Goal: Task Accomplishment & Management: Manage account settings

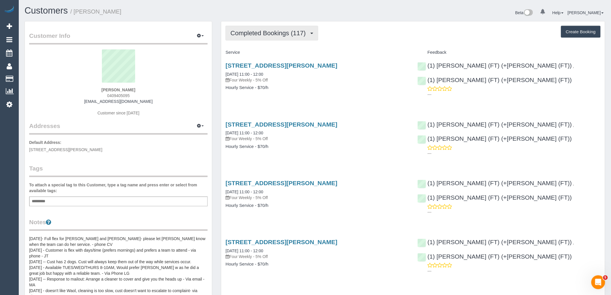
click at [276, 31] on span "Completed Bookings (117)" at bounding box center [269, 32] width 78 height 7
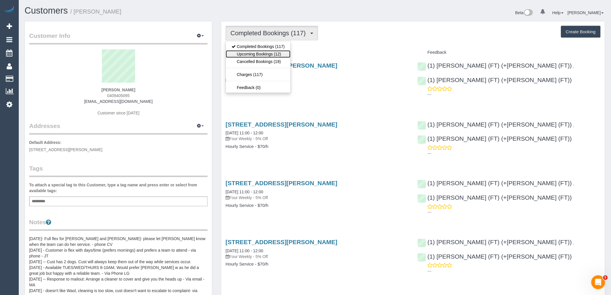
click at [274, 54] on link "Upcoming Bookings (12)" at bounding box center [258, 54] width 65 height 8
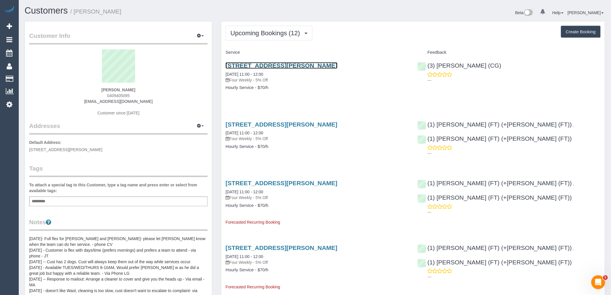
click at [311, 66] on link "11/51 Verdon Street, Williamstown, VIC 3016" at bounding box center [281, 65] width 112 height 7
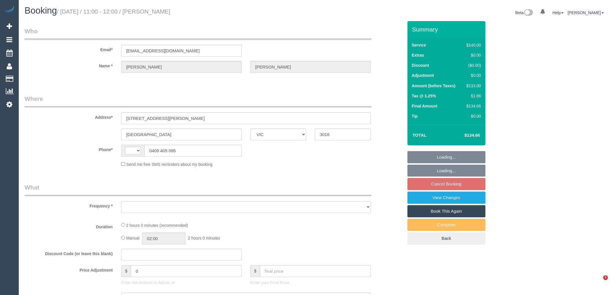
select select "VIC"
select select "string:AU"
select select "object:549"
select select "string:stripe-pm_1MhQp22GScqysDRVjI4ymGkD"
select select "number:27"
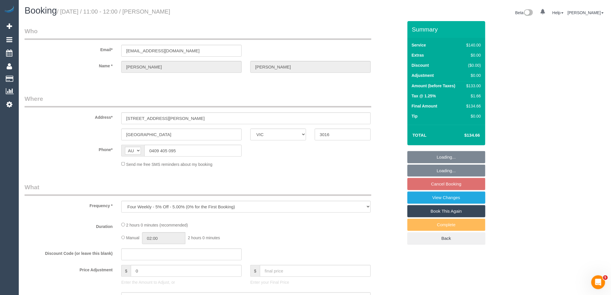
select select "number:14"
select select "number:19"
select select "number:22"
select select "number:34"
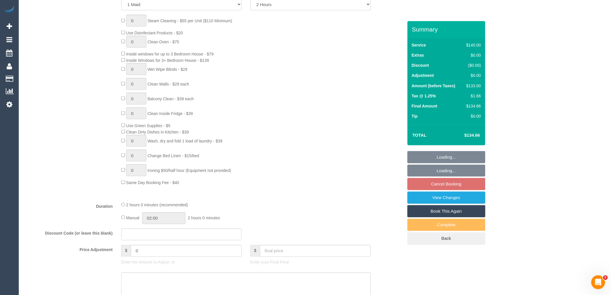
select select "object:1336"
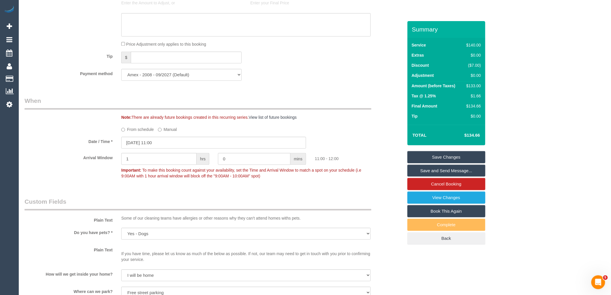
scroll to position [513, 0]
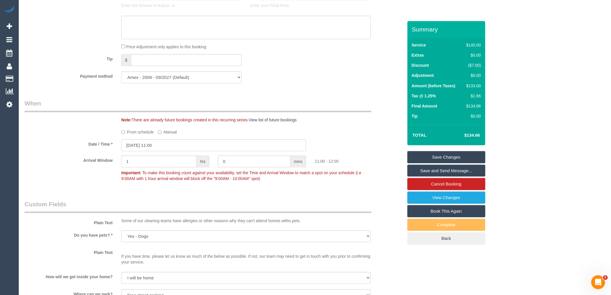
click at [131, 135] on label "From schedule" at bounding box center [137, 131] width 33 height 8
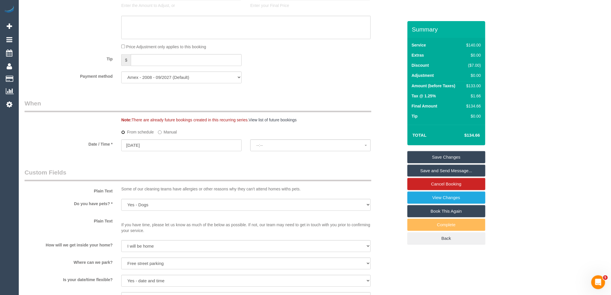
select select "spot10"
click at [300, 147] on span "No spots available" at bounding box center [310, 145] width 108 height 5
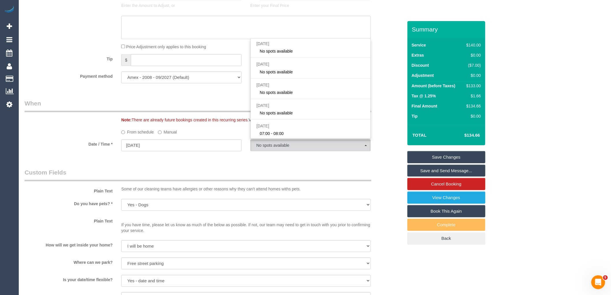
click at [197, 102] on div "Who Email* glendaathome@bigpond.com Name * Glenda Smith Where Address* 11/51 Ve…" at bounding box center [213, 105] width 387 height 1194
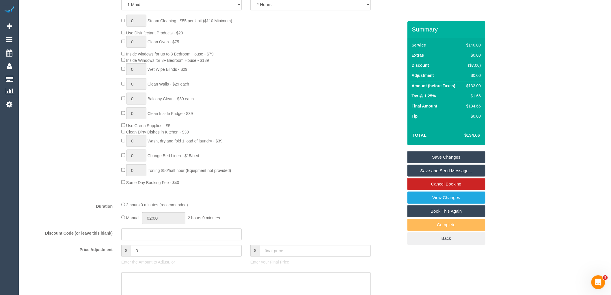
scroll to position [32, 0]
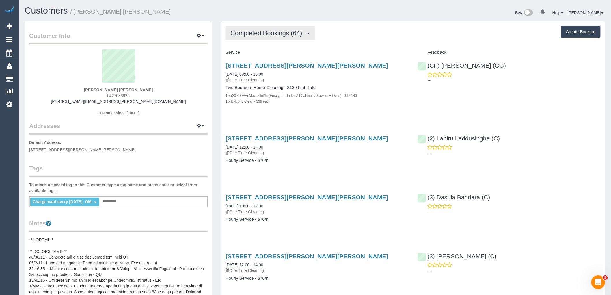
click at [261, 29] on button "Completed Bookings (64)" at bounding box center [269, 33] width 89 height 15
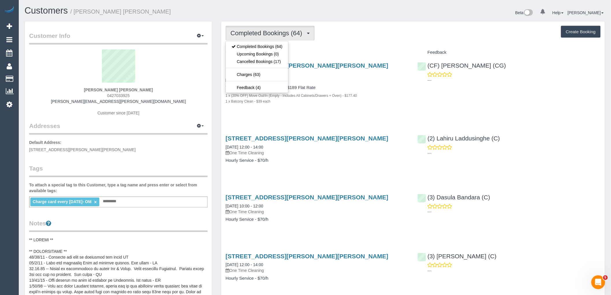
click at [336, 48] on div "Service" at bounding box center [317, 53] width 192 height 10
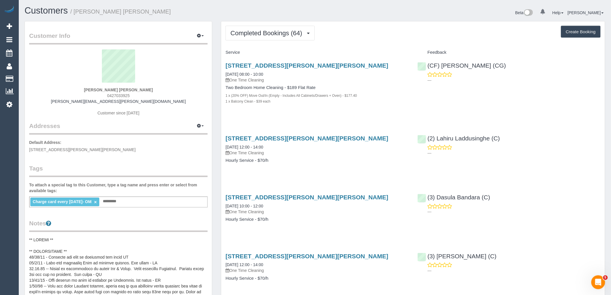
click at [139, 201] on div "Charge card every Thursday- OM × Add a tag" at bounding box center [118, 201] width 178 height 11
type input "**********"
click at [157, 173] on legend "Tags" at bounding box center [118, 170] width 178 height 13
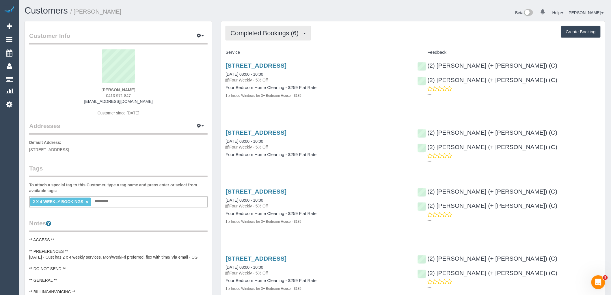
drag, startPoint x: 284, startPoint y: 35, endPoint x: 284, endPoint y: 44, distance: 8.9
click at [284, 35] on span "Completed Bookings (6)" at bounding box center [265, 32] width 71 height 7
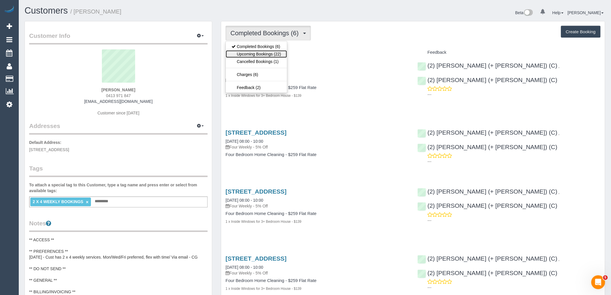
click at [278, 53] on link "Upcoming Bookings (22)" at bounding box center [256, 54] width 61 height 8
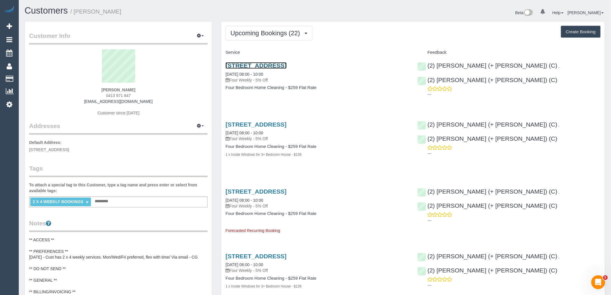
click at [279, 64] on link "7a Glenmer St, Bentleigh, VIC 3204" at bounding box center [255, 65] width 61 height 7
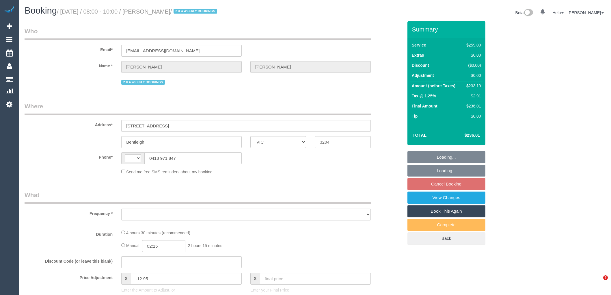
select select "VIC"
select select "string:AU"
select select "object:555"
select select "string:stripe-pm_1RWtqa2GScqysDRVfch8OP3v"
select select "number:27"
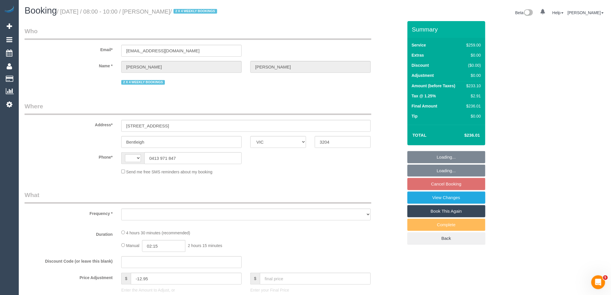
select select "number:14"
select select "number:18"
select select "number:36"
select select "number:35"
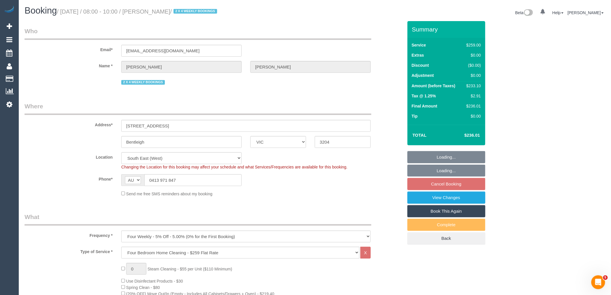
select select "object:1309"
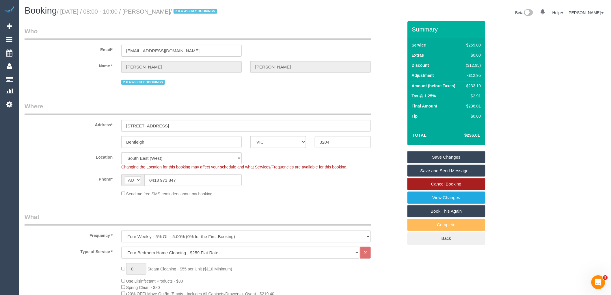
click at [460, 182] on link "Cancel Booking" at bounding box center [446, 184] width 78 height 12
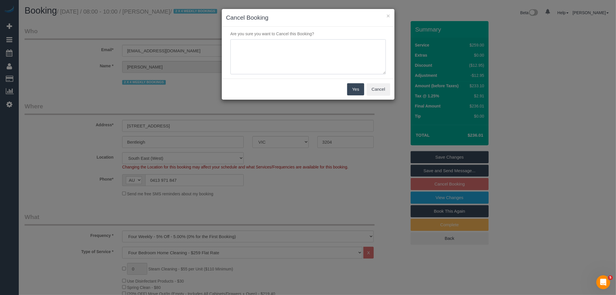
click at [308, 54] on textarea at bounding box center [307, 56] width 155 height 35
type textarea "Customer away via email VC"
click at [364, 85] on div "Yes Cancel" at bounding box center [308, 88] width 173 height 21
click at [362, 85] on button "Yes" at bounding box center [355, 89] width 17 height 12
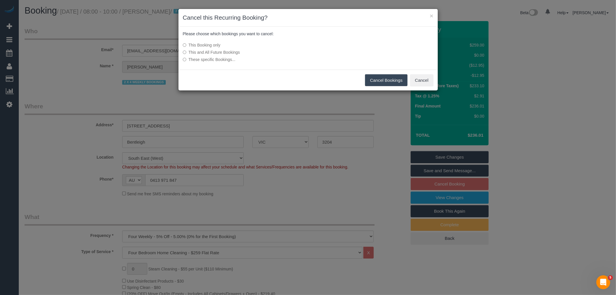
click at [382, 80] on button "Cancel Bookings" at bounding box center [386, 80] width 42 height 12
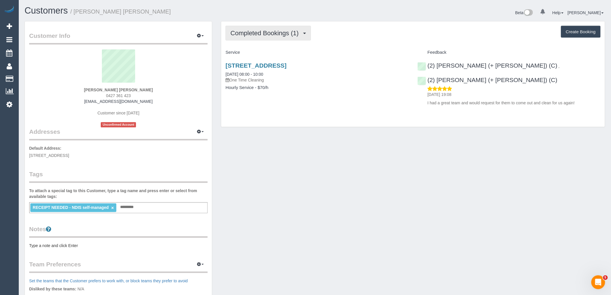
click at [281, 35] on span "Completed Bookings (1)" at bounding box center [265, 32] width 71 height 7
click at [349, 52] on h4 "Service" at bounding box center [316, 52] width 183 height 5
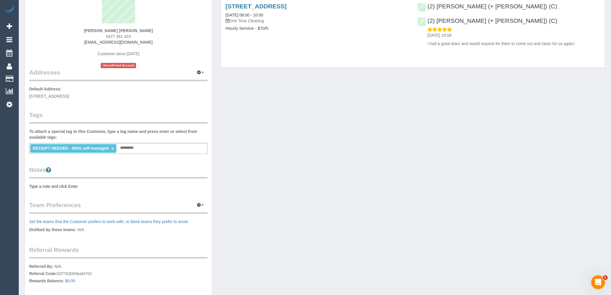
scroll to position [64, 0]
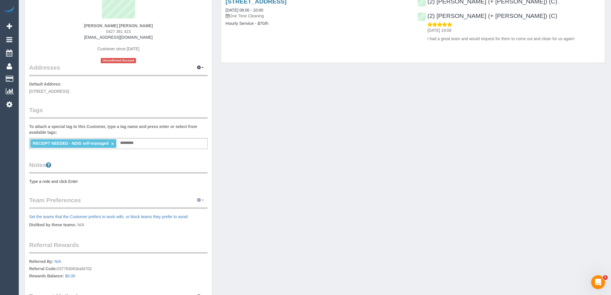
click at [200, 196] on button "button" at bounding box center [200, 200] width 14 height 9
click at [197, 208] on link "Manage Preferences" at bounding box center [182, 211] width 49 height 8
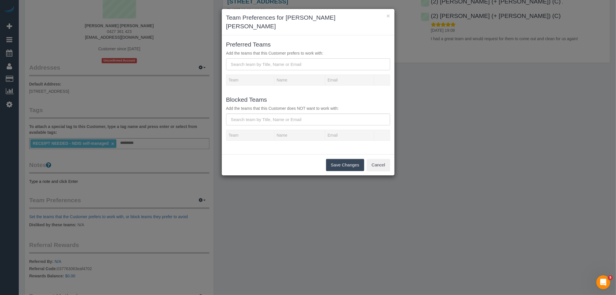
click at [259, 58] on input "text" at bounding box center [308, 64] width 164 height 12
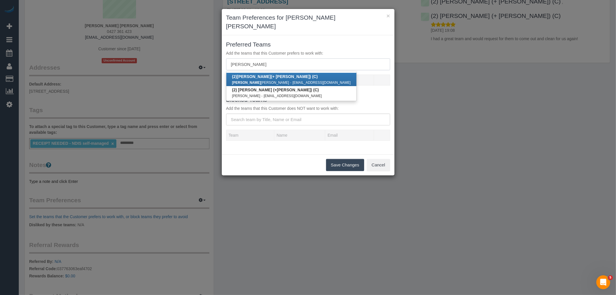
type input "shachi"
click at [266, 74] on b "(2) Shachi (+ Chirag) (C)" at bounding box center [275, 76] width 86 height 5
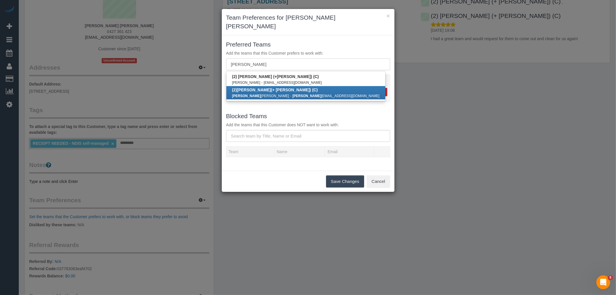
type input "chirag"
click at [259, 87] on b "(2) Chirag (+ Shachi) (C)" at bounding box center [275, 89] width 86 height 5
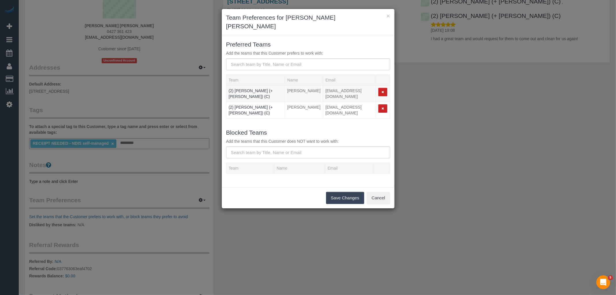
click at [340, 192] on button "Save Changes" at bounding box center [345, 198] width 38 height 12
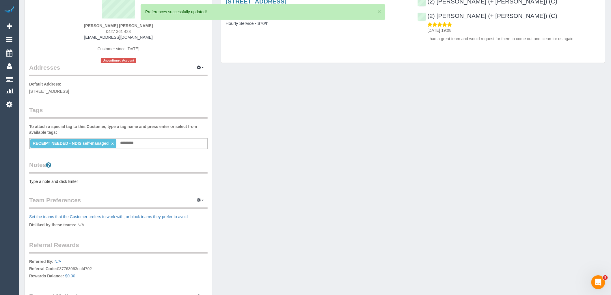
scroll to position [0, 0]
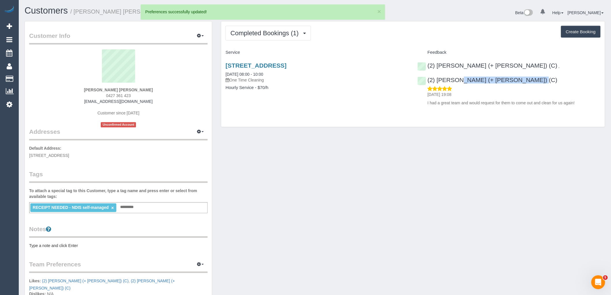
click at [508, 69] on div "(2) Shachi (+ Chirag) (C) , (2) Chirag (+ Shachi) (C) 17/09/2025 19:08 I had a …" at bounding box center [509, 82] width 192 height 51
copy link "(2) [PERSON_NAME] (+ [PERSON_NAME]) (C)"
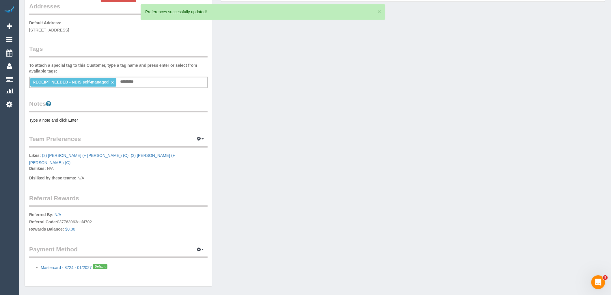
scroll to position [128, 0]
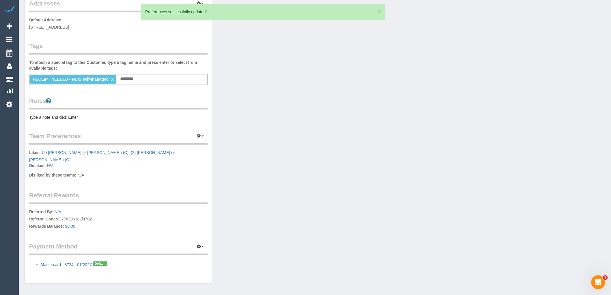
click at [53, 116] on pre "Type a note and click Enter" at bounding box center [118, 117] width 178 height 6
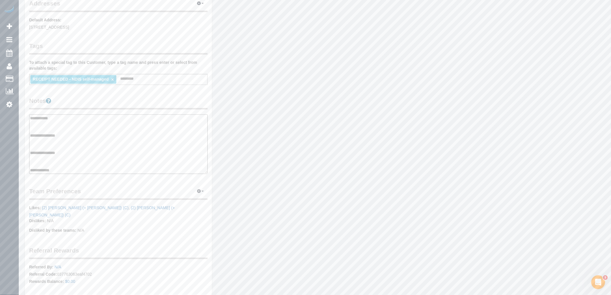
click at [56, 145] on textarea "**********" at bounding box center [118, 143] width 178 height 59
click at [60, 139] on textarea "**********" at bounding box center [118, 143] width 178 height 59
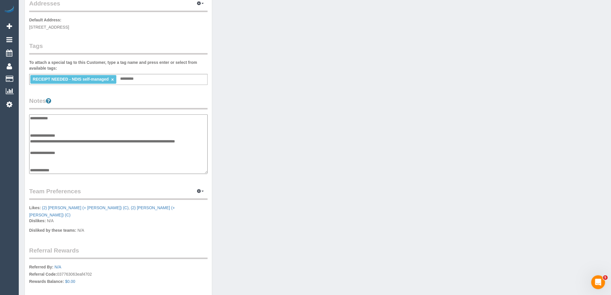
type textarea "**********"
click at [344, 126] on div "Customer Info Edit Contact Info Send Message Email Preferences Special Sales Ta…" at bounding box center [314, 119] width 589 height 452
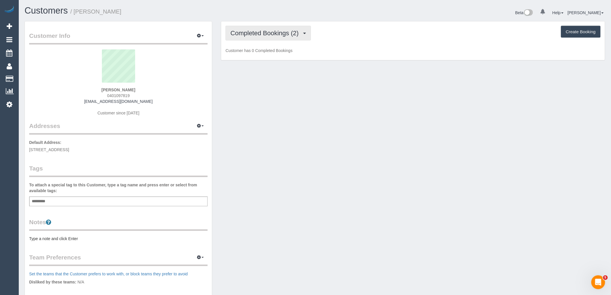
click at [268, 30] on span "Completed Bookings (2)" at bounding box center [265, 32] width 71 height 7
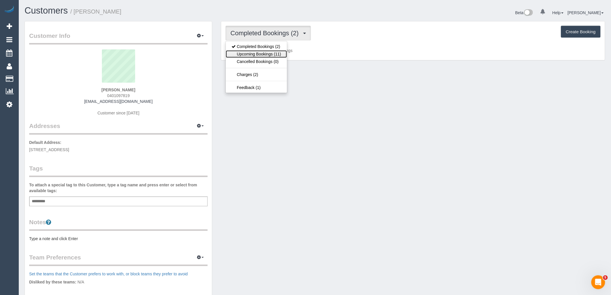
click at [269, 53] on link "Upcoming Bookings (11)" at bounding box center [256, 54] width 61 height 8
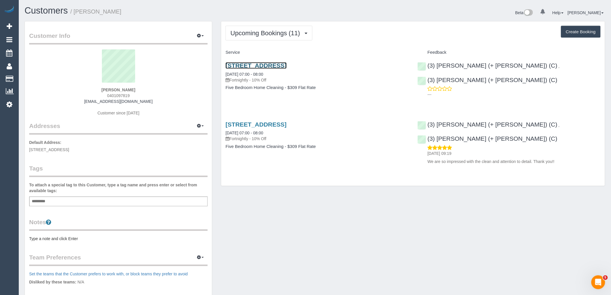
click at [286, 67] on link "[STREET_ADDRESS]" at bounding box center [255, 65] width 61 height 7
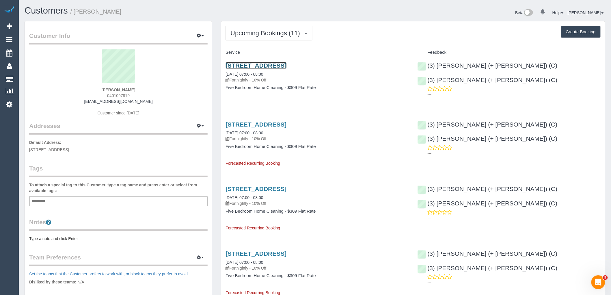
click at [265, 64] on link "51 Union Road, Surrey Hills, VIC 3127" at bounding box center [255, 65] width 61 height 7
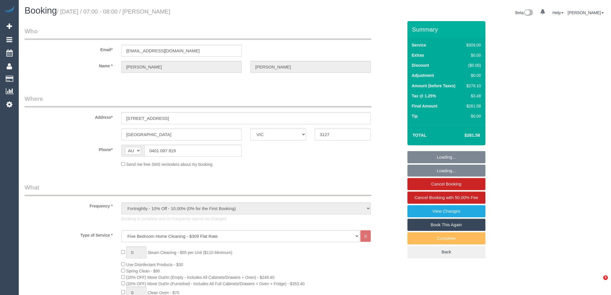
select select "VIC"
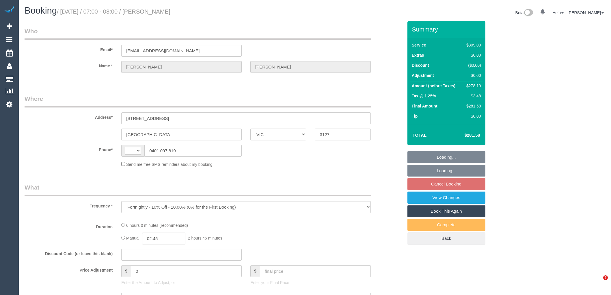
select select "VIC"
select select "string:AU"
select select "string:stripe-pm_1Ru61K2GScqysDRVrs3SpRVV"
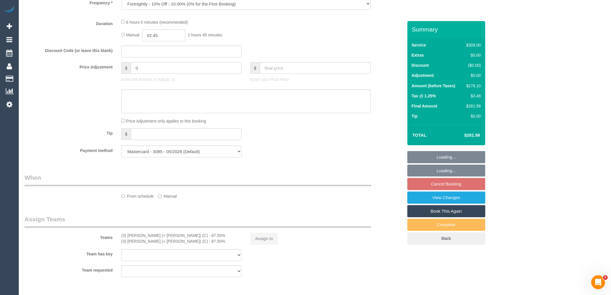
select select "spot1"
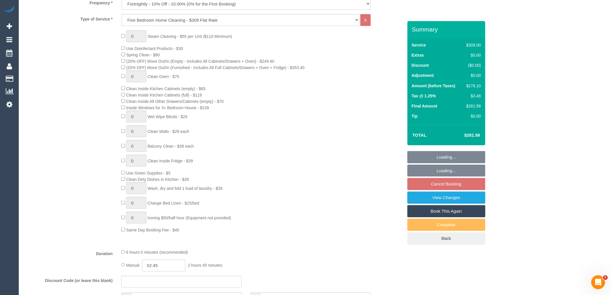
select select "object:1273"
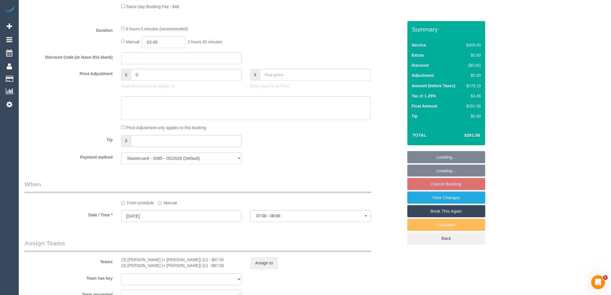
select select "number:28"
select select "number:14"
select select "number:19"
select select "number:22"
select select "number:34"
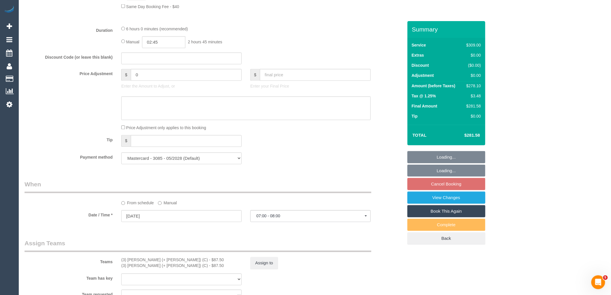
select select "number:13"
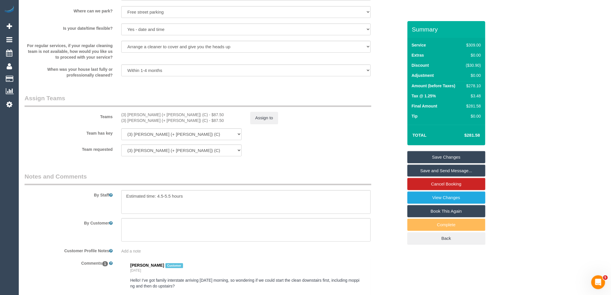
scroll to position [857, 0]
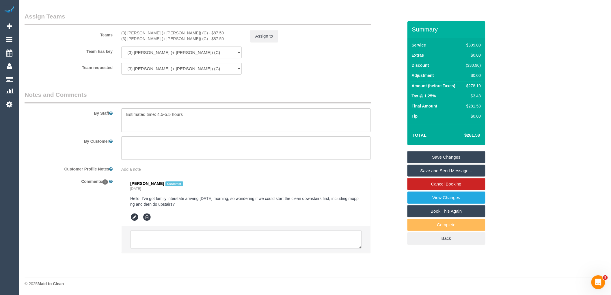
drag, startPoint x: 184, startPoint y: 203, endPoint x: 125, endPoint y: 195, distance: 59.5
click at [125, 195] on li "Stephanie McNulty Customer Yesterday Hello! I’ve got family interstate arriving…" at bounding box center [245, 201] width 249 height 49
copy pre "Hello! I’ve got family interstate arriving on Friday morning, so wondering if w…"
click at [168, 136] on sui-booking-comments "By Staff By Customer Customer Profile Notes Add a note Comments 1 Stephanie McN…" at bounding box center [214, 174] width 378 height 168
click at [166, 144] on textarea at bounding box center [245, 148] width 249 height 24
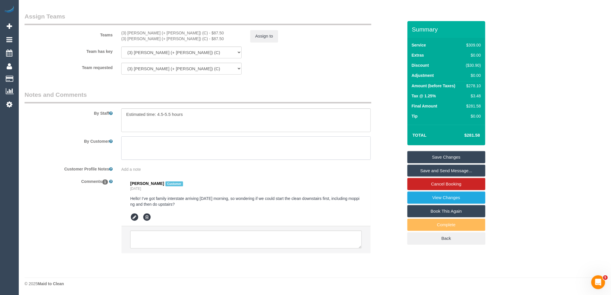
paste textarea "Hello! I’ve got family interstate arriving on Friday morning, so wondering if w…"
type textarea "Hello! I’ve got family interstate arriving on Friday morning, so wondering if w…"
click at [460, 155] on link "Save Changes" at bounding box center [446, 157] width 78 height 12
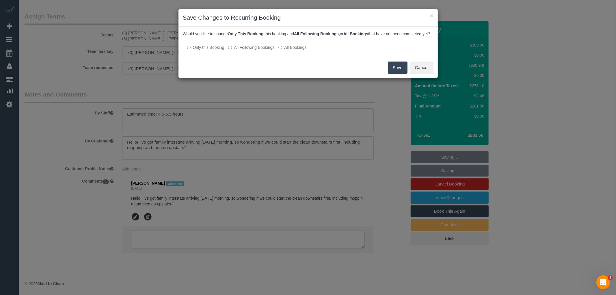
click at [249, 44] on div at bounding box center [308, 41] width 250 height 5
click at [399, 70] on button "Save" at bounding box center [398, 67] width 20 height 12
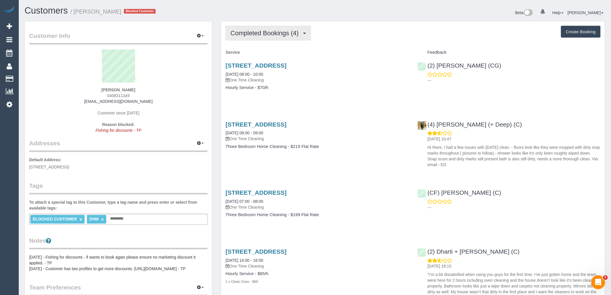
click at [266, 36] on span "Completed Bookings (4)" at bounding box center [265, 32] width 71 height 7
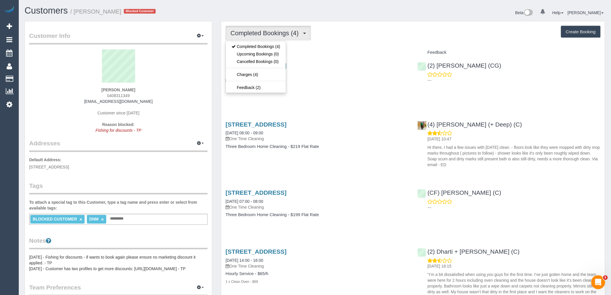
click at [351, 46] on div "Completed Bookings (4) Completed Bookings (4) Upcoming Bookings (0) Cancelled B…" at bounding box center [413, 179] width 384 height 317
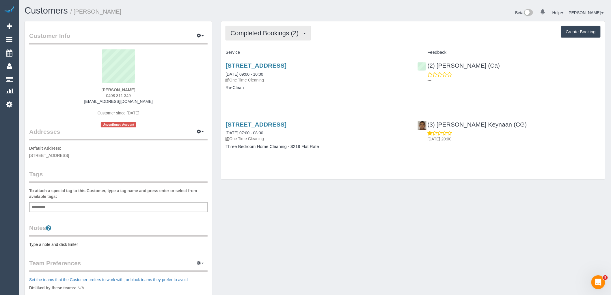
click at [283, 40] on button "Completed Bookings (2)" at bounding box center [267, 33] width 85 height 15
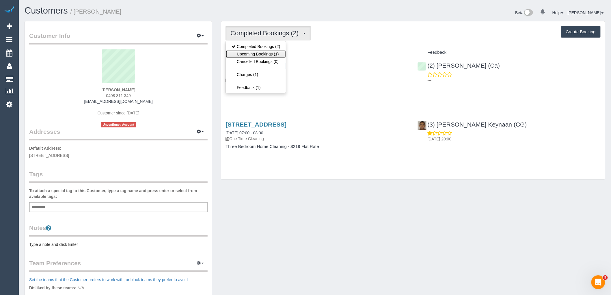
click at [274, 52] on link "Upcoming Bookings (1)" at bounding box center [256, 54] width 60 height 8
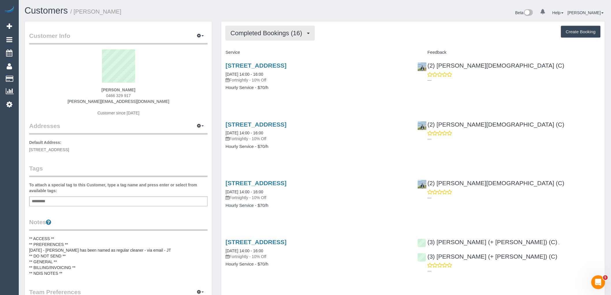
click at [248, 33] on span "Completed Bookings (16)" at bounding box center [267, 32] width 74 height 7
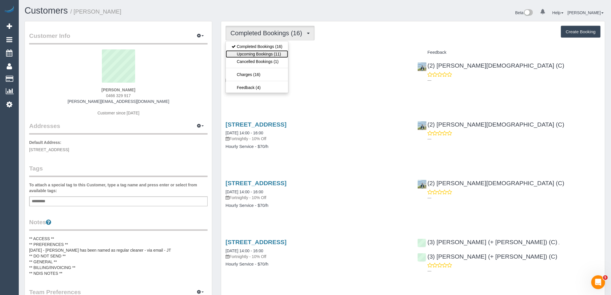
click at [253, 54] on link "Upcoming Bookings (11)" at bounding box center [257, 54] width 62 height 8
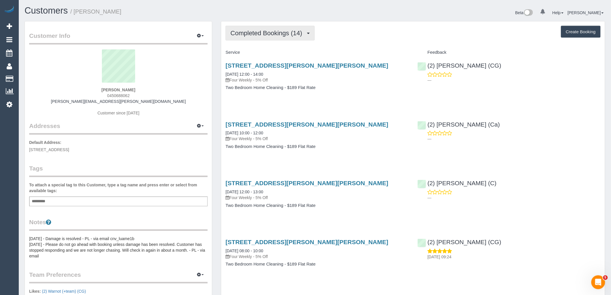
click at [275, 37] on button "Completed Bookings (14)" at bounding box center [269, 33] width 89 height 15
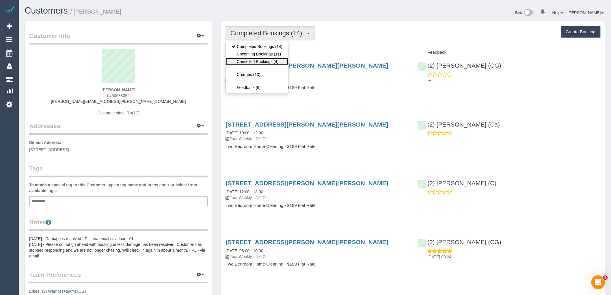
click at [271, 59] on link "Cancelled Bookings (4)" at bounding box center [257, 62] width 62 height 8
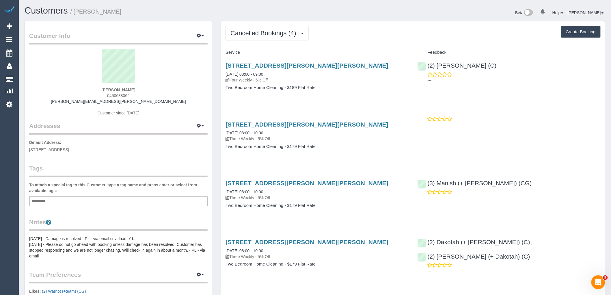
click at [130, 198] on div "Add a tag" at bounding box center [118, 201] width 178 height 10
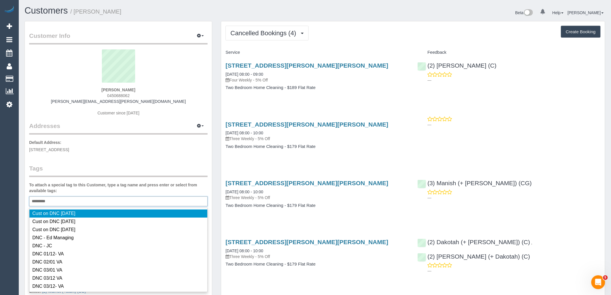
type input "*********"
click at [145, 167] on legend "Tags" at bounding box center [118, 170] width 178 height 13
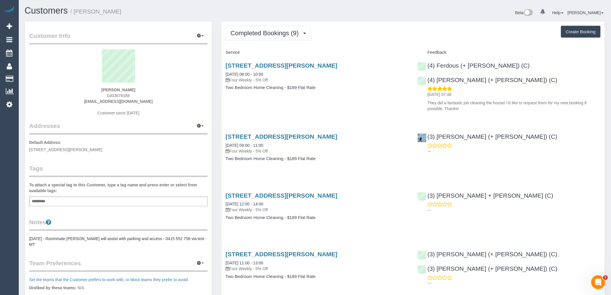
click at [249, 17] on div "Customers / [PERSON_NAME]" at bounding box center [167, 12] width 295 height 12
click at [253, 29] on button "Completed Bookings (9)" at bounding box center [267, 33] width 85 height 15
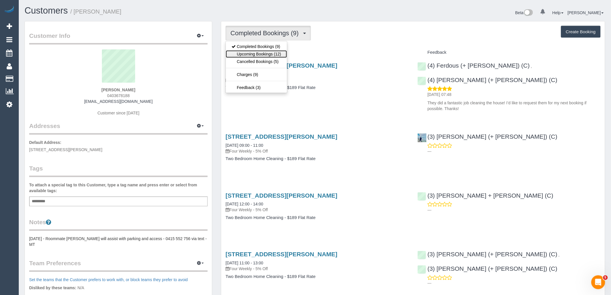
click at [258, 53] on link "Upcoming Bookings (12)" at bounding box center [256, 54] width 61 height 8
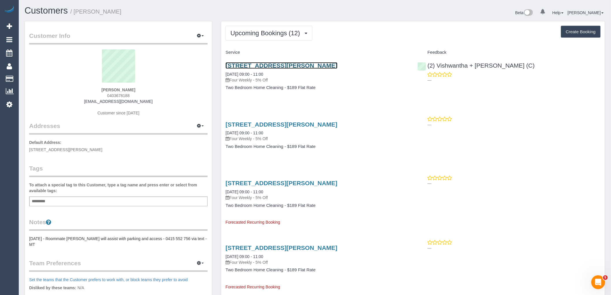
click at [270, 64] on link "[STREET_ADDRESS][PERSON_NAME]" at bounding box center [281, 65] width 112 height 7
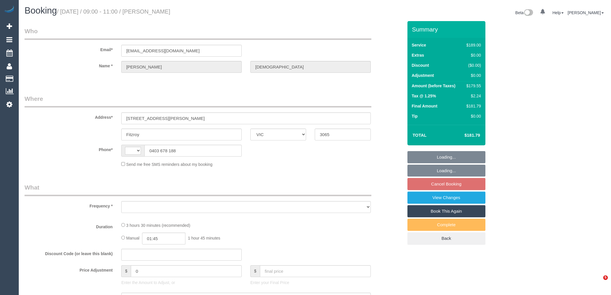
select select "VIC"
select select "string:stripe-pm_1PXYyd2GScqysDRV1FPWkNYs"
select select "number:28"
select select "number:14"
select select "number:18"
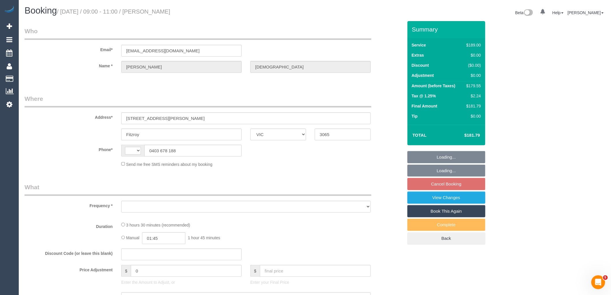
select select "number:22"
select select "number:34"
select select "number:13"
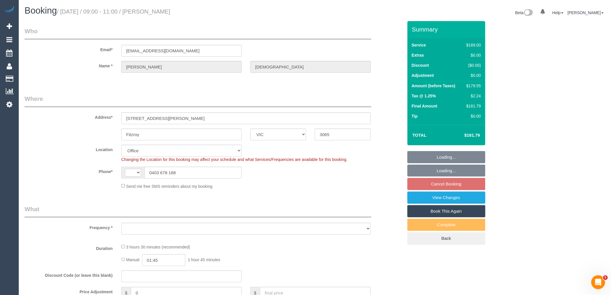
select select "string:AU"
select select "object:820"
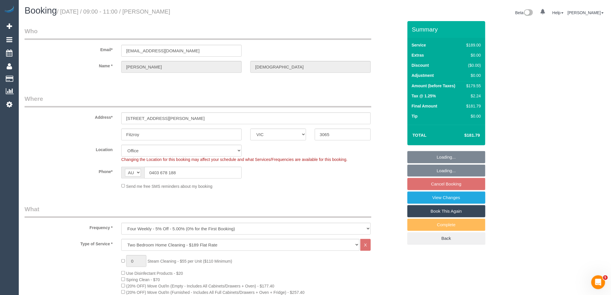
click at [451, 184] on link "Cancel Booking" at bounding box center [446, 184] width 78 height 12
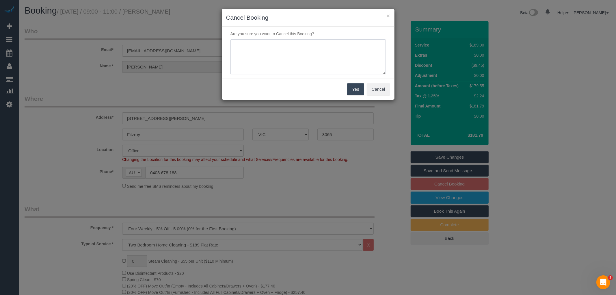
click at [311, 50] on textarea at bounding box center [307, 56] width 155 height 35
type textarea "Sevrice not needed on tthis date via email VC"
click at [355, 89] on button "Yes" at bounding box center [355, 89] width 17 height 12
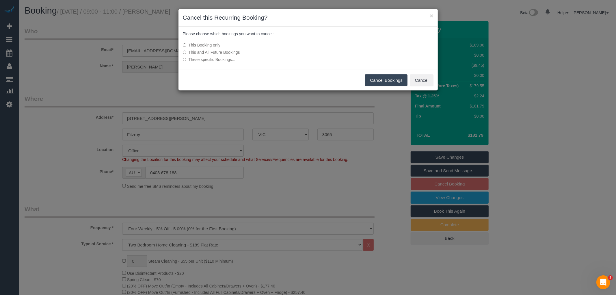
click at [385, 79] on button "Cancel Bookings" at bounding box center [386, 80] width 42 height 12
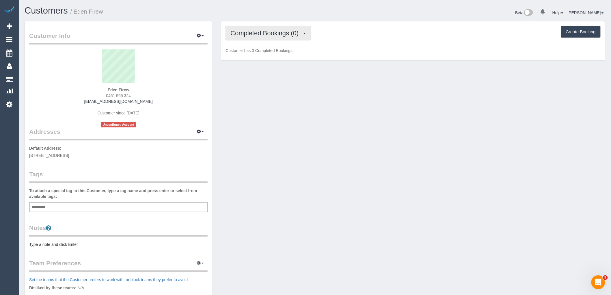
click at [266, 36] on span "Completed Bookings (0)" at bounding box center [265, 32] width 71 height 7
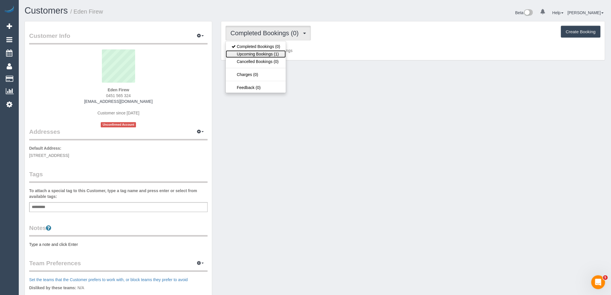
click at [263, 51] on link "Upcoming Bookings (1)" at bounding box center [256, 54] width 60 height 8
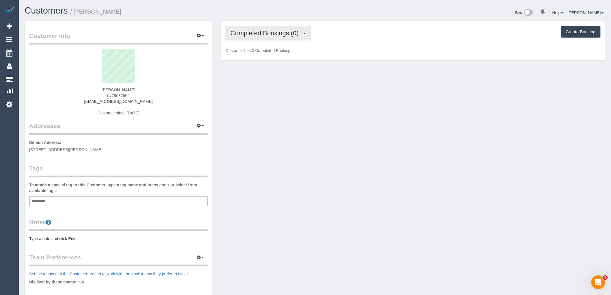
click at [271, 33] on span "Completed Bookings (0)" at bounding box center [265, 32] width 71 height 7
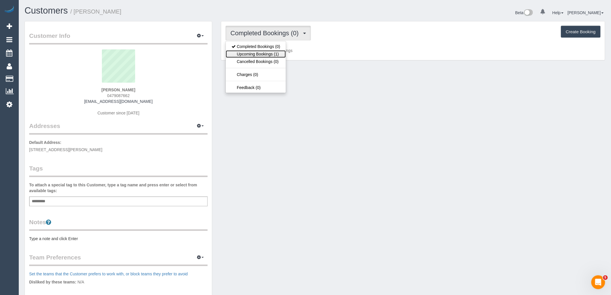
click at [276, 53] on link "Upcoming Bookings (1)" at bounding box center [256, 54] width 60 height 8
